Goal: Find specific page/section: Find specific page/section

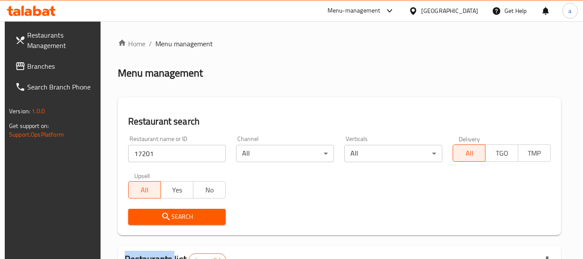
click at [65, 63] on span "Branches" at bounding box center [61, 66] width 68 height 10
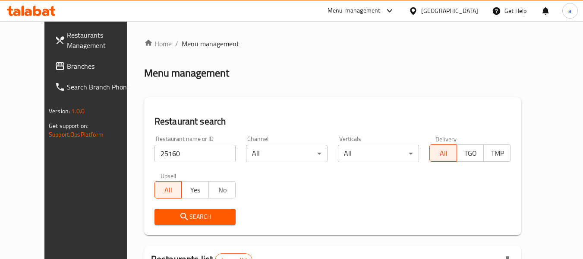
scroll to position [119, 0]
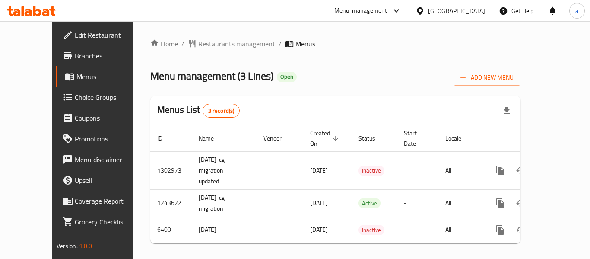
click at [198, 47] on span "Restaurants management" at bounding box center [236, 43] width 77 height 10
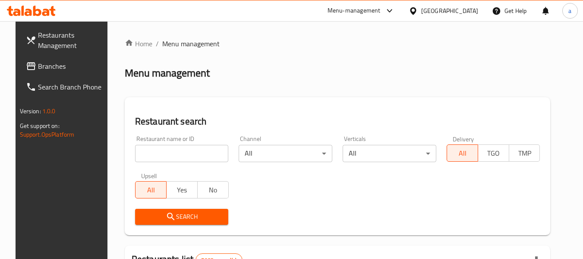
click at [38, 66] on span "Branches" at bounding box center [72, 66] width 68 height 10
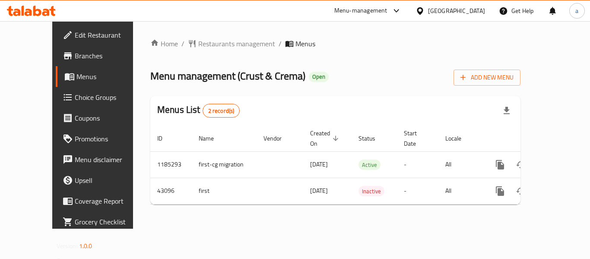
click at [199, 50] on div "Home / Restaurants management / Menus Menu management ( Crust & Crema ) Open Ad…" at bounding box center [335, 124] width 370 height 173
click at [198, 42] on span "Restaurants management" at bounding box center [236, 43] width 77 height 10
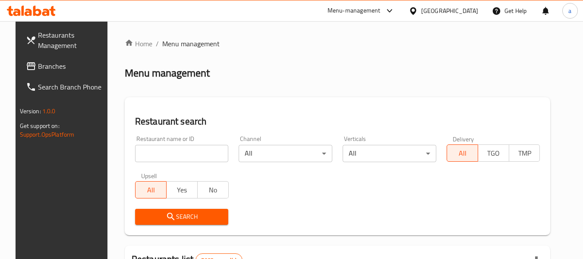
drag, startPoint x: 44, startPoint y: 62, endPoint x: 18, endPoint y: 59, distance: 26.6
click at [44, 62] on span "Branches" at bounding box center [72, 66] width 68 height 10
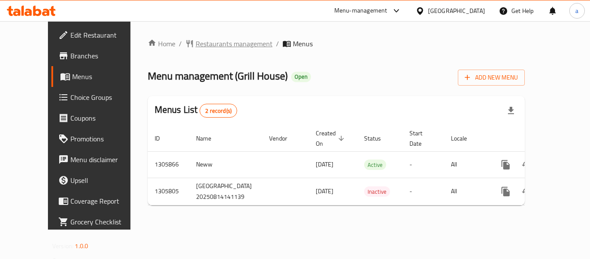
click at [196, 49] on span "Restaurants management" at bounding box center [234, 43] width 77 height 10
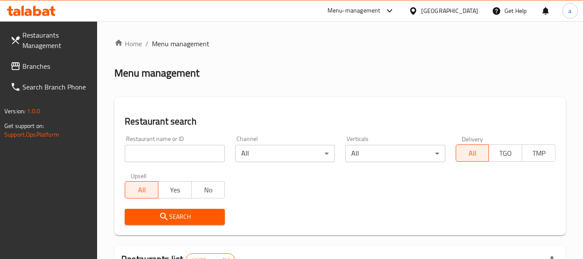
click at [57, 69] on span "Branches" at bounding box center [56, 66] width 68 height 10
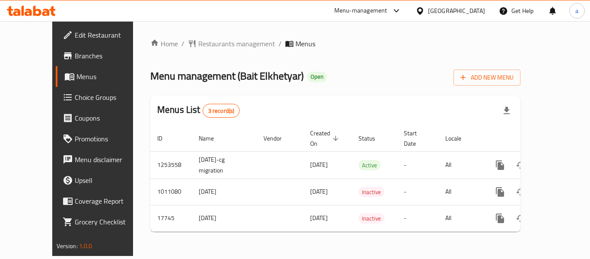
click at [217, 53] on div "Home / Restaurants management / Menus Menu management ( Bait Elkhetyar ) Open A…" at bounding box center [335, 138] width 370 height 200
click at [214, 44] on span "Restaurants management" at bounding box center [236, 43] width 77 height 10
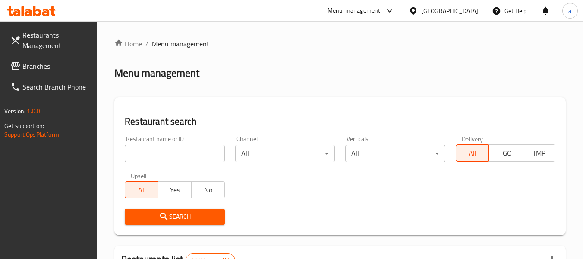
click at [50, 68] on span "Branches" at bounding box center [56, 66] width 68 height 10
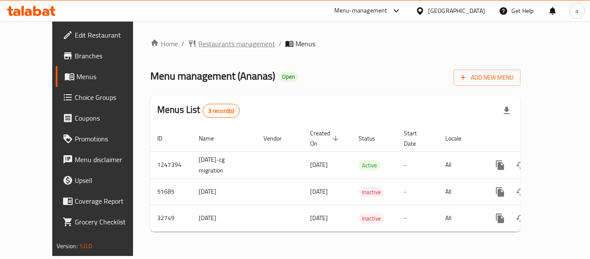
click at [198, 46] on span "Restaurants management" at bounding box center [236, 43] width 77 height 10
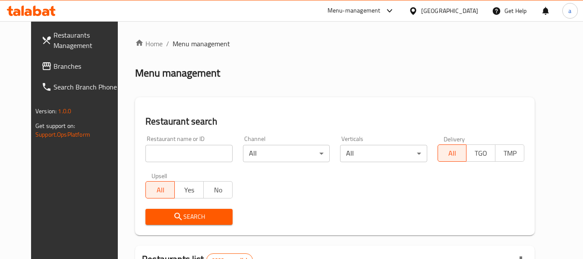
click at [54, 72] on link "Branches" at bounding box center [82, 66] width 94 height 21
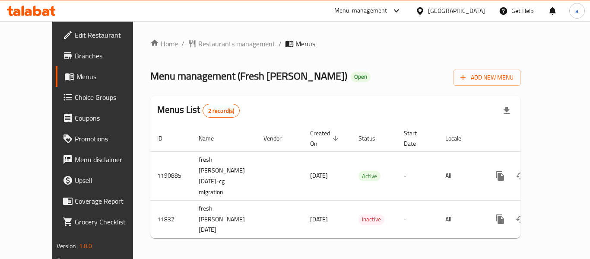
click at [199, 49] on span "Restaurants management" at bounding box center [236, 43] width 77 height 10
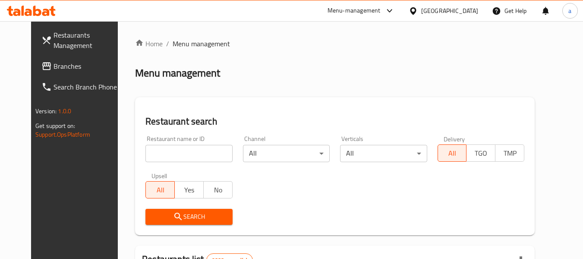
click at [54, 61] on span "Branches" at bounding box center [88, 66] width 68 height 10
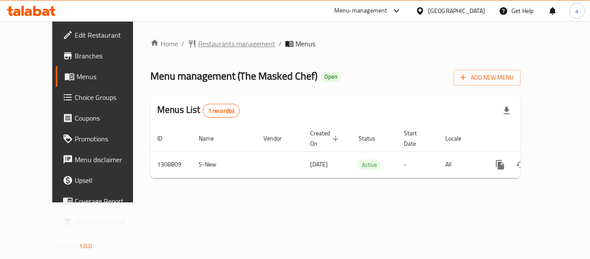
click at [221, 49] on span "Restaurants management" at bounding box center [236, 43] width 77 height 10
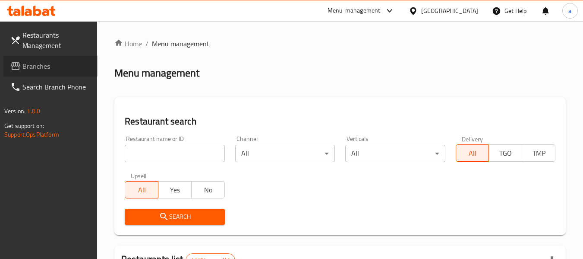
click at [37, 68] on span "Branches" at bounding box center [56, 66] width 68 height 10
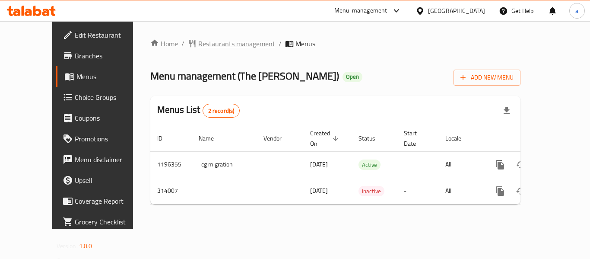
click at [199, 38] on span "Restaurants management" at bounding box center [236, 43] width 77 height 10
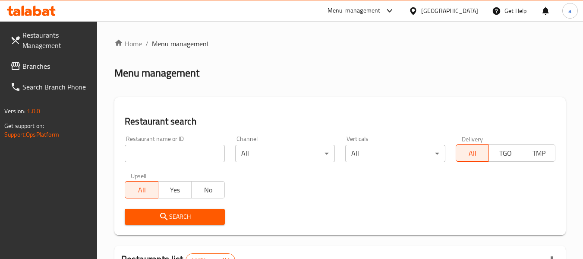
click at [33, 68] on span "Branches" at bounding box center [56, 66] width 68 height 10
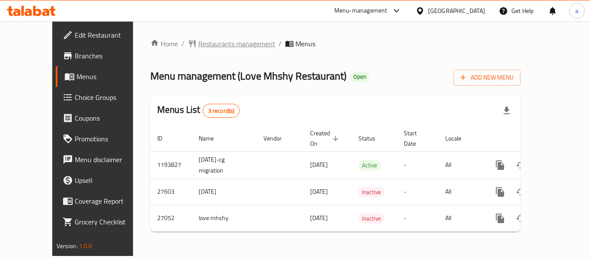
click at [198, 38] on span "Restaurants management" at bounding box center [236, 43] width 77 height 10
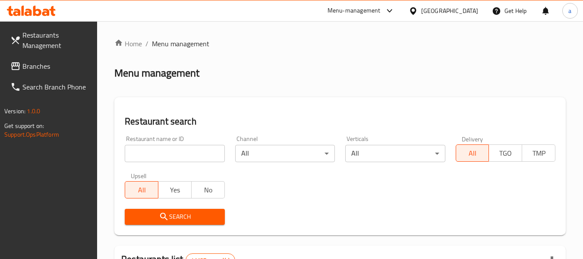
click at [23, 70] on span "Branches" at bounding box center [56, 66] width 68 height 10
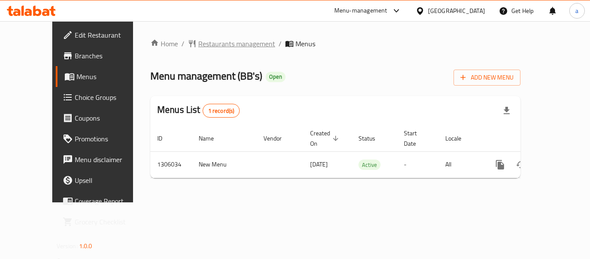
click at [210, 46] on span "Restaurants management" at bounding box center [236, 43] width 77 height 10
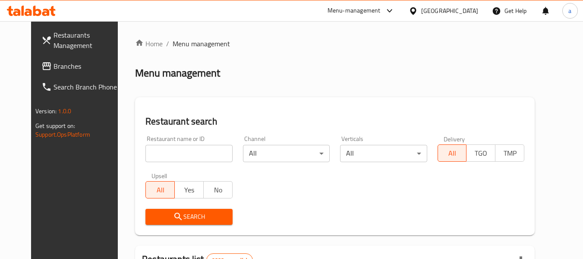
click at [54, 64] on span "Branches" at bounding box center [88, 66] width 68 height 10
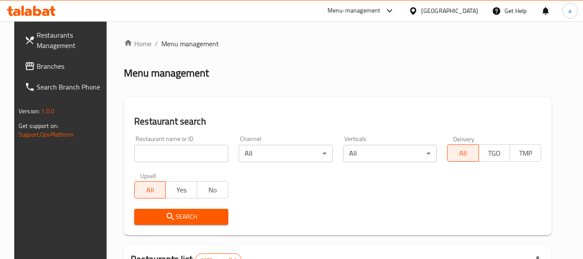
click at [37, 62] on span "Branches" at bounding box center [71, 66] width 68 height 10
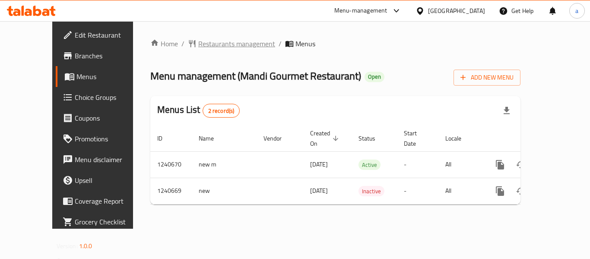
click at [198, 43] on span "Restaurants management" at bounding box center [236, 43] width 77 height 10
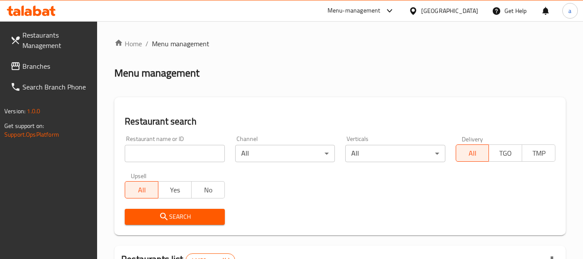
click at [55, 62] on span "Branches" at bounding box center [56, 66] width 68 height 10
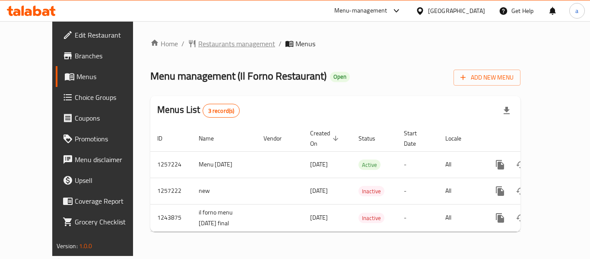
click at [206, 48] on span "Restaurants management" at bounding box center [236, 43] width 77 height 10
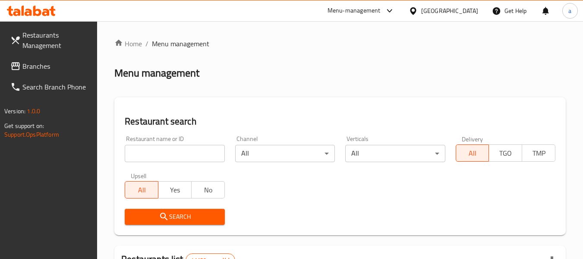
click at [41, 61] on span "Branches" at bounding box center [56, 66] width 68 height 10
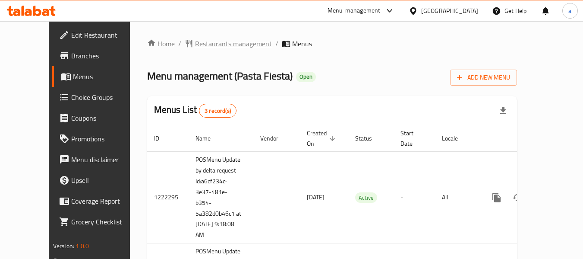
click at [195, 42] on span "Restaurants management" at bounding box center [233, 43] width 77 height 10
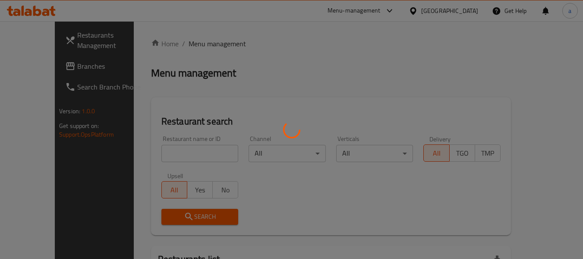
click at [177, 148] on div at bounding box center [291, 129] width 583 height 259
click at [174, 157] on div at bounding box center [291, 129] width 583 height 259
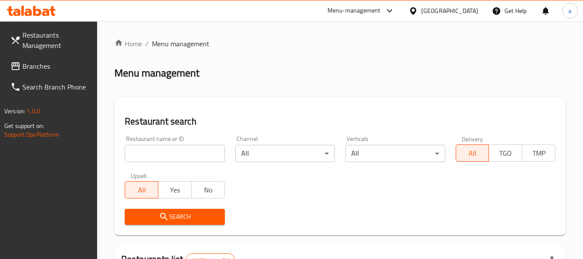
click at [138, 151] on input "search" at bounding box center [175, 153] width 100 height 17
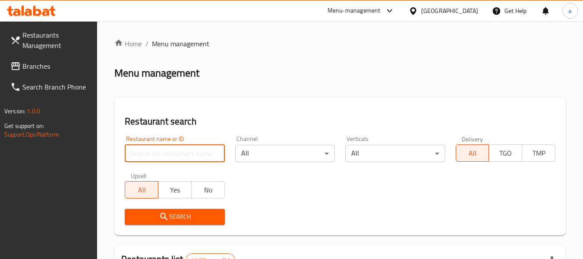
paste input "633516"
type input "633516"
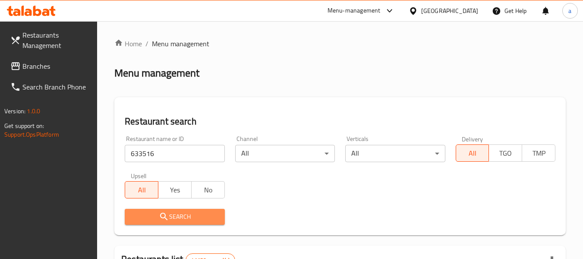
click at [197, 213] on span "Search" at bounding box center [175, 216] width 86 height 11
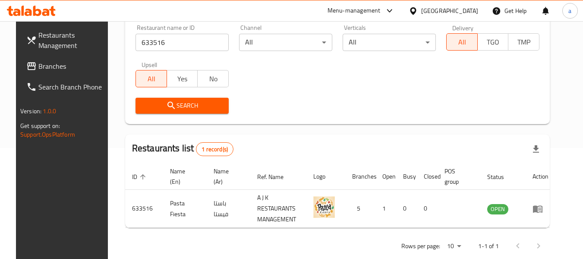
scroll to position [116, 0]
